Goal: Task Accomplishment & Management: Manage account settings

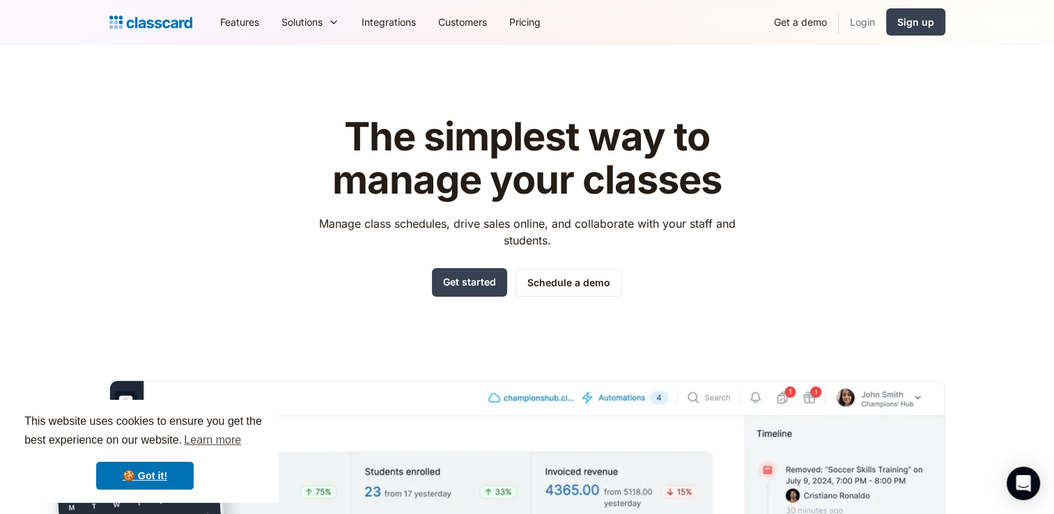
click at [864, 18] on link "Login" at bounding box center [862, 21] width 47 height 31
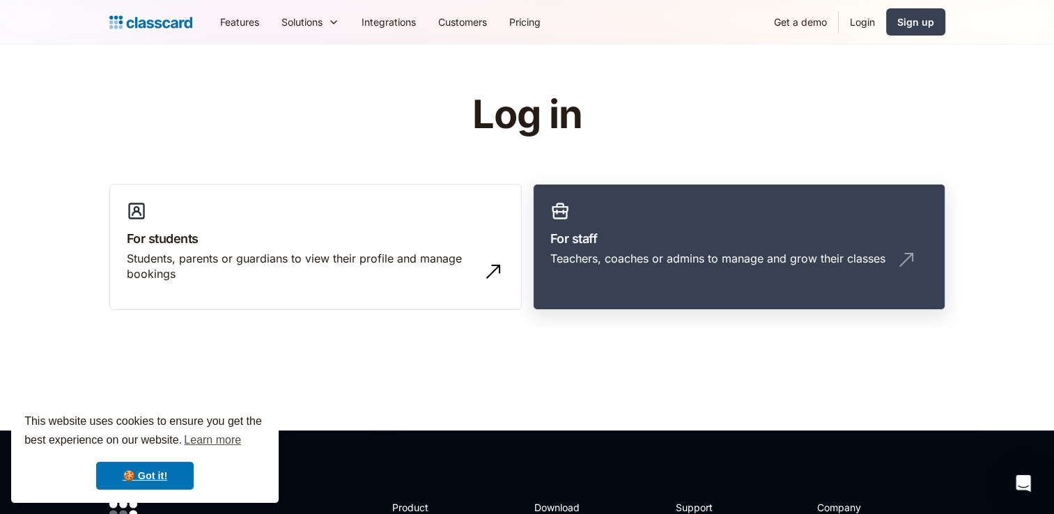
click at [681, 220] on link "For staff Teachers, coaches or admins to manage and grow their classes" at bounding box center [739, 247] width 412 height 127
